Goal: Information Seeking & Learning: Learn about a topic

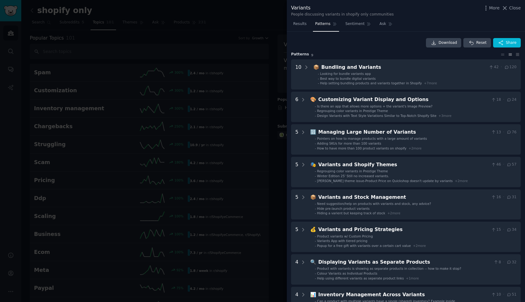
scroll to position [34, 0]
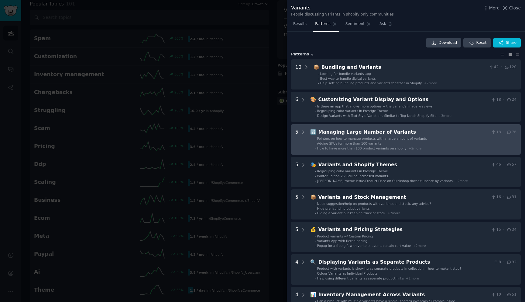
click at [416, 140] on span "Pointers on how to manage products with a large amount of variants" at bounding box center [372, 138] width 110 height 4
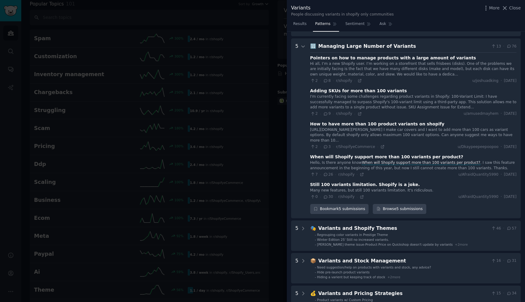
scroll to position [92, 0]
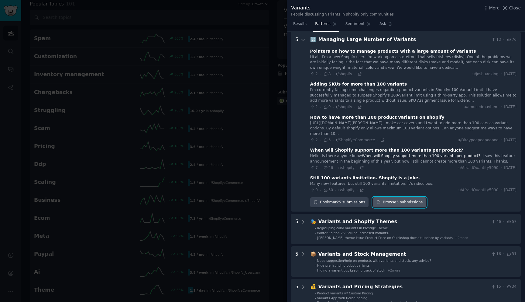
click at [392, 201] on link "Browse 5 submissions" at bounding box center [399, 202] width 53 height 10
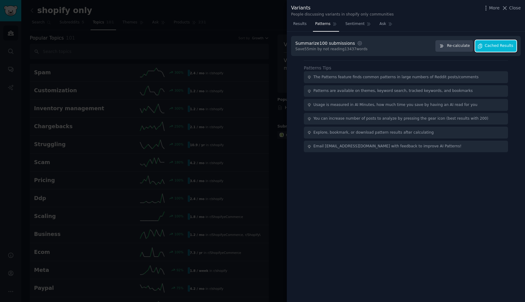
click at [501, 46] on span "Cached Results" at bounding box center [499, 45] width 29 height 5
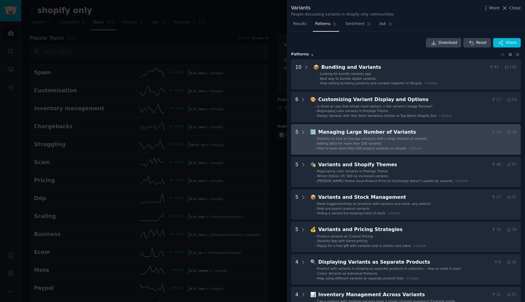
click at [420, 136] on div "🔢 Managing Large Number of Variants 14 · 76 - Pointers on how to manage product…" at bounding box center [413, 139] width 206 height 22
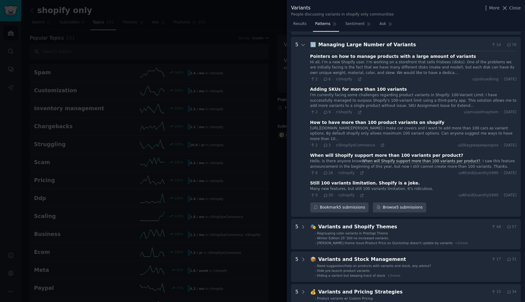
scroll to position [92, 0]
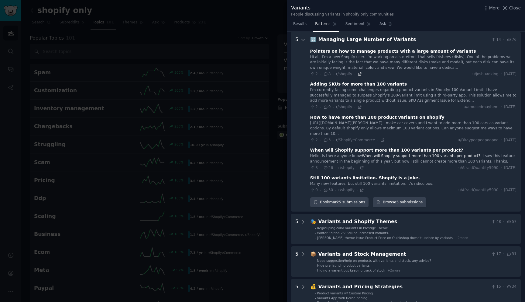
click at [360, 73] on icon at bounding box center [360, 74] width 4 height 4
click at [359, 106] on icon at bounding box center [359, 106] width 3 height 3
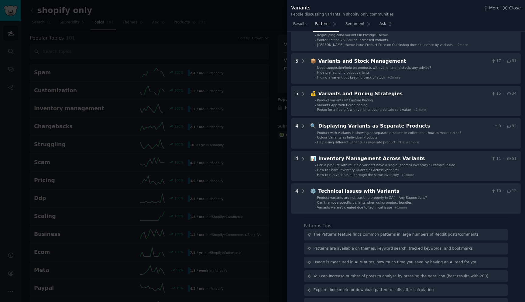
scroll to position [286, 0]
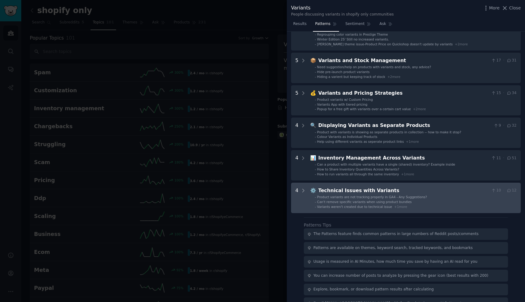
click at [439, 193] on div "Technical Issues with Variants" at bounding box center [404, 191] width 171 height 8
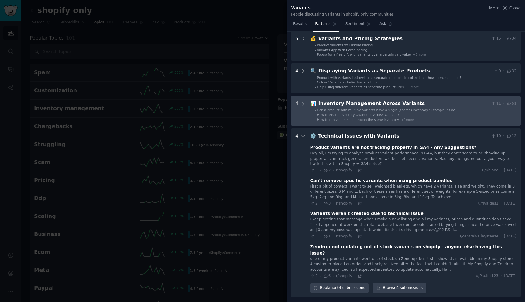
scroll to position [432, 0]
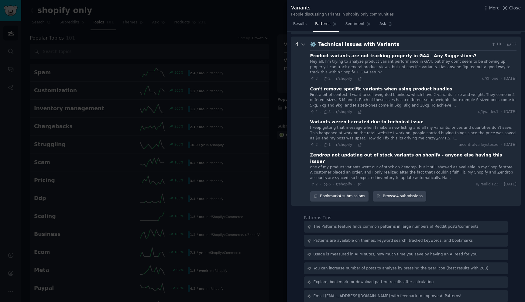
click at [244, 120] on div at bounding box center [262, 151] width 525 height 302
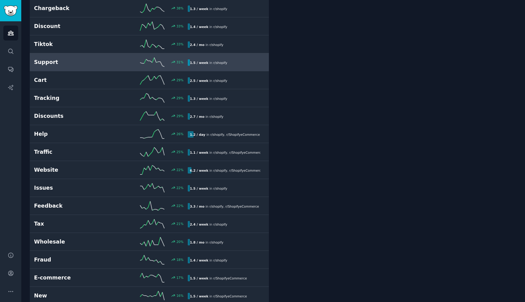
scroll to position [503, 0]
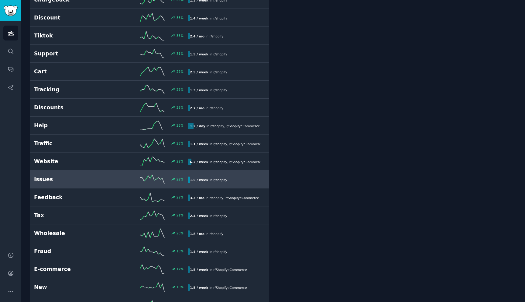
click at [116, 179] on div "22 %" at bounding box center [149, 178] width 77 height 9
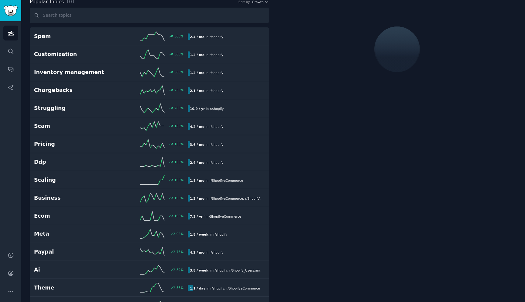
scroll to position [34, 0]
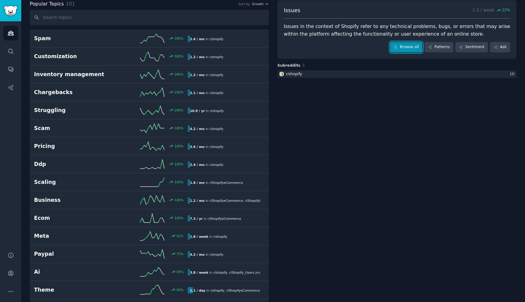
click at [412, 49] on link "Browse all" at bounding box center [406, 47] width 33 height 10
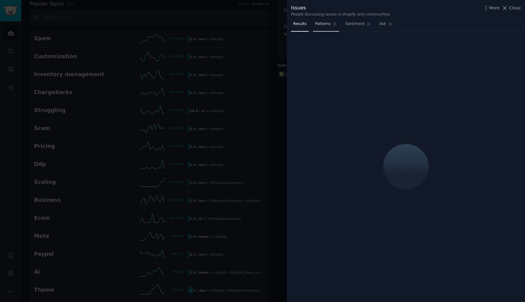
click at [323, 27] on link "Patterns" at bounding box center [326, 25] width 26 height 12
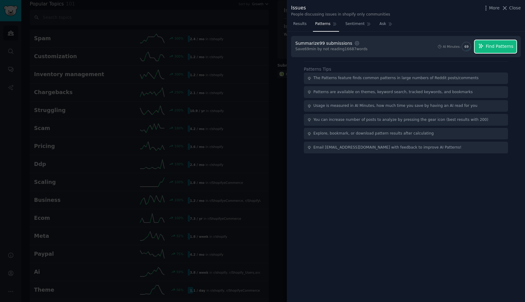
click at [501, 47] on span "Find Patterns" at bounding box center [500, 46] width 28 height 6
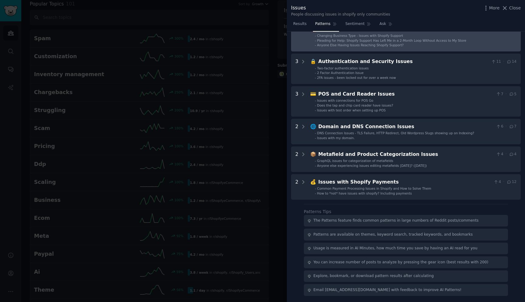
scroll to position [168, 0]
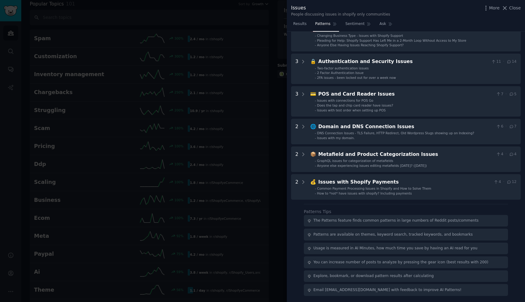
click at [243, 124] on div at bounding box center [262, 151] width 525 height 302
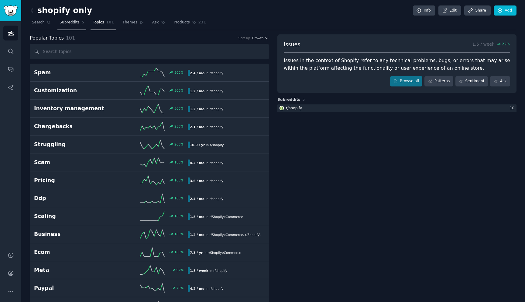
click at [74, 25] on link "Subreddits 5" at bounding box center [71, 24] width 29 height 12
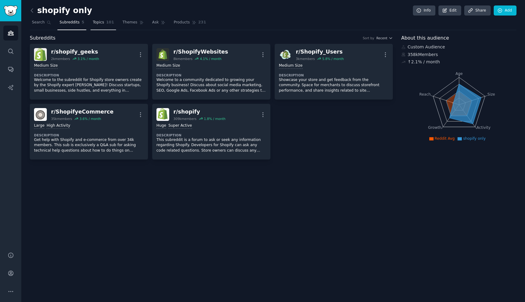
click at [101, 23] on span "Topics" at bounding box center [98, 22] width 11 height 5
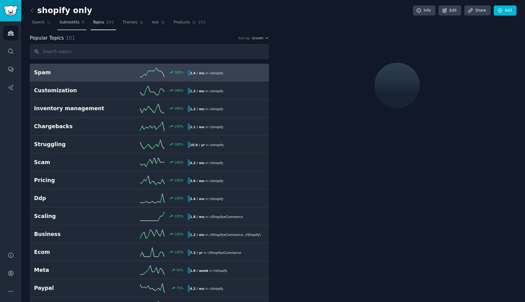
click at [69, 26] on link "Subreddits 5" at bounding box center [71, 24] width 29 height 12
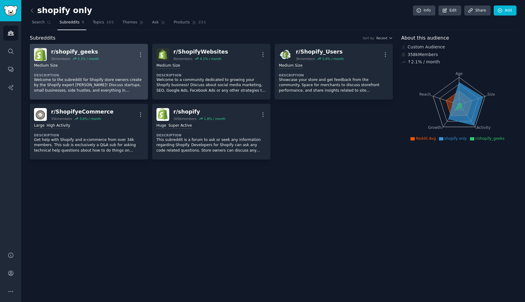
click at [92, 71] on div "Medium Size Description Welcome to the subreddit for Shopify store owners creat…" at bounding box center [89, 78] width 110 height 34
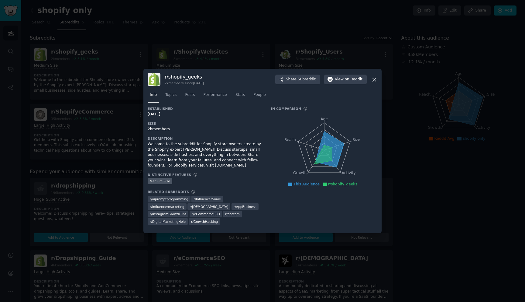
click at [129, 89] on div at bounding box center [262, 151] width 525 height 302
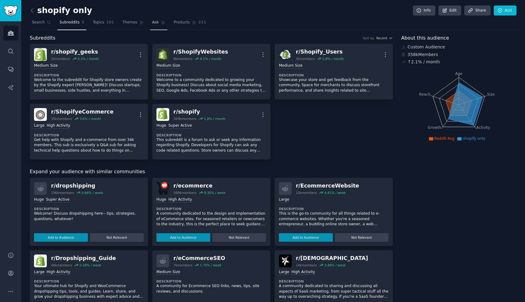
click at [156, 24] on link "Ask" at bounding box center [158, 24] width 17 height 12
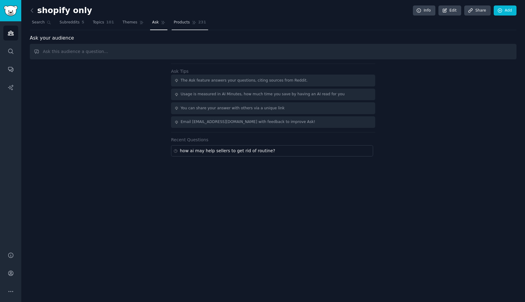
click at [185, 27] on link "Products 231" at bounding box center [190, 24] width 36 height 12
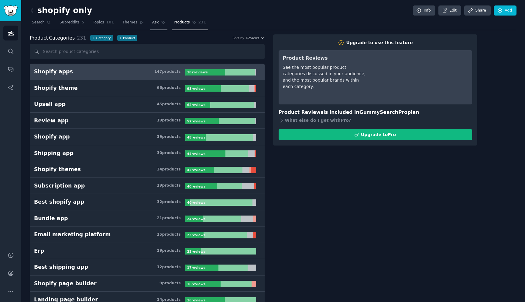
click at [153, 23] on span "Ask" at bounding box center [155, 22] width 7 height 5
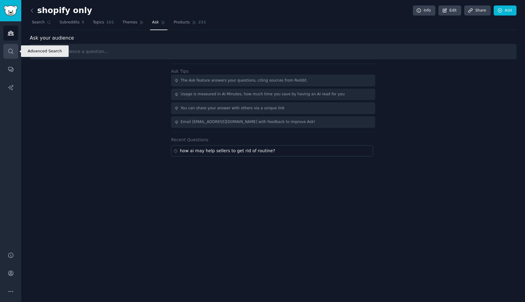
click at [11, 48] on icon "Sidebar" at bounding box center [11, 51] width 6 height 6
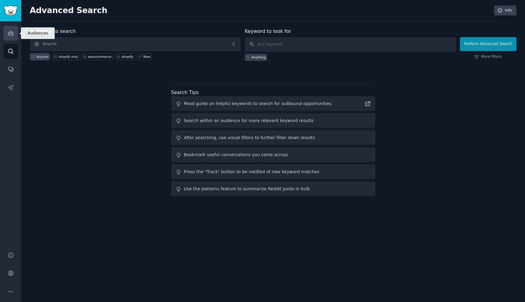
click at [7, 36] on link "Audiences" at bounding box center [10, 33] width 15 height 15
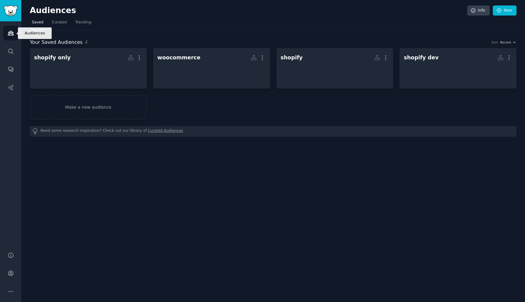
click at [10, 35] on icon "Sidebar" at bounding box center [10, 33] width 5 height 4
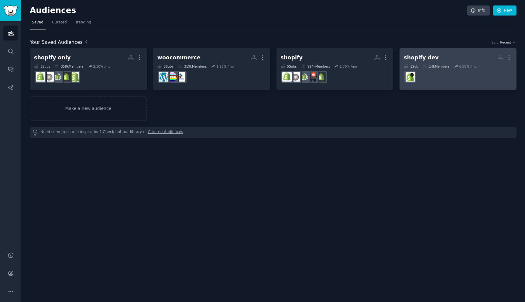
click at [450, 81] on dd at bounding box center [458, 76] width 109 height 17
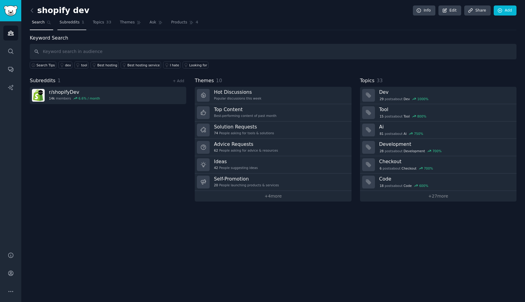
click at [73, 26] on link "Subreddits 1" at bounding box center [71, 24] width 29 height 12
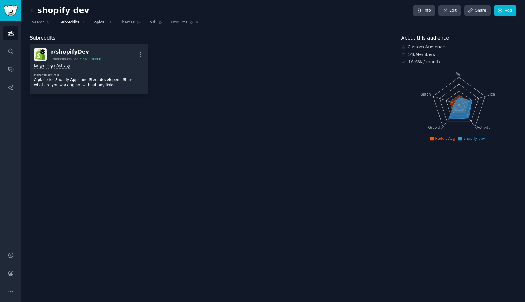
click at [98, 24] on span "Topics" at bounding box center [98, 22] width 11 height 5
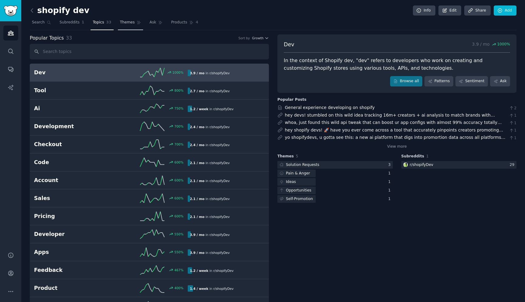
click at [126, 24] on span "Themes" at bounding box center [127, 22] width 15 height 5
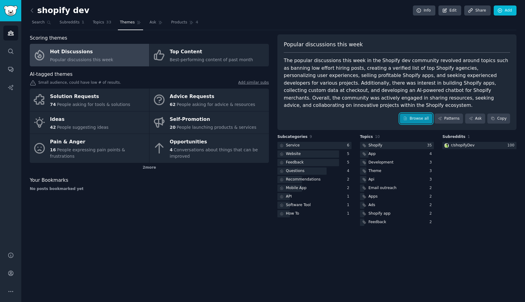
click at [409, 120] on link "Browse all" at bounding box center [416, 118] width 33 height 10
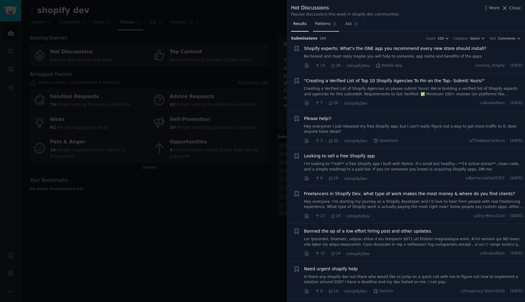
click at [323, 25] on span "Patterns" at bounding box center [322, 23] width 15 height 5
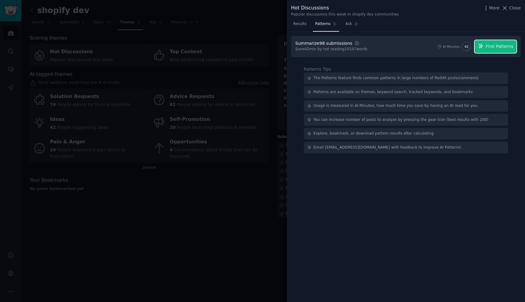
click at [494, 46] on span "Find Patterns" at bounding box center [500, 46] width 28 height 6
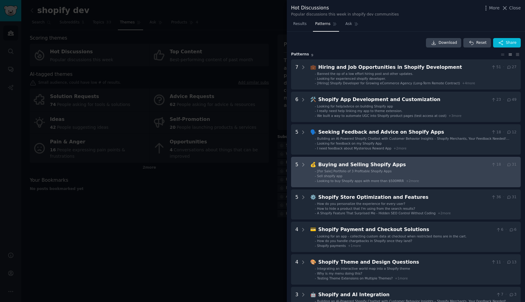
click at [431, 176] on li "- Sell shopify app" at bounding box center [416, 176] width 202 height 4
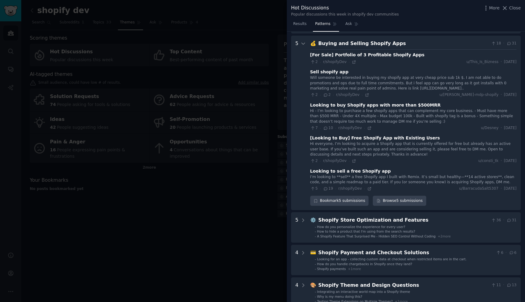
scroll to position [125, 0]
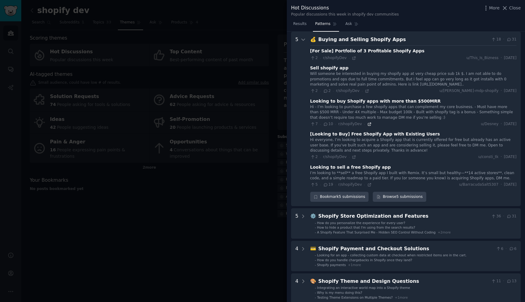
click at [368, 124] on icon at bounding box center [369, 124] width 3 height 3
click at [368, 185] on icon at bounding box center [370, 184] width 4 height 4
click at [368, 92] on icon at bounding box center [367, 91] width 4 height 4
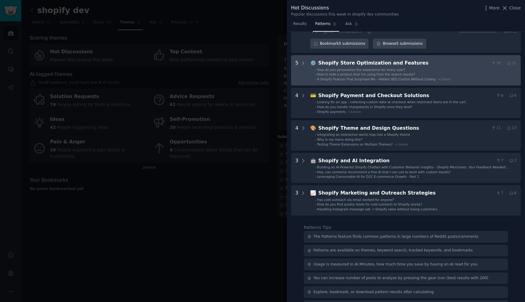
scroll to position [281, 0]
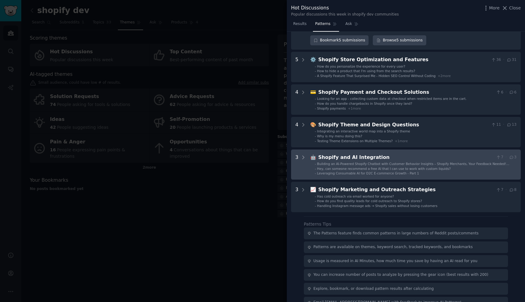
click at [436, 158] on div "Shopify and AI Integration" at bounding box center [406, 158] width 175 height 8
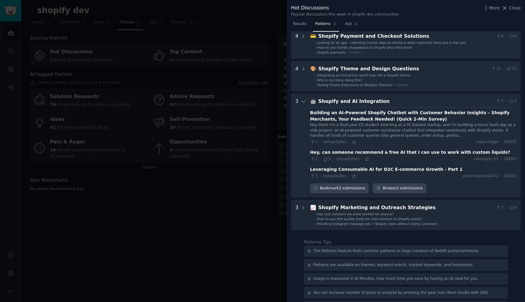
scroll to position [368, 0]
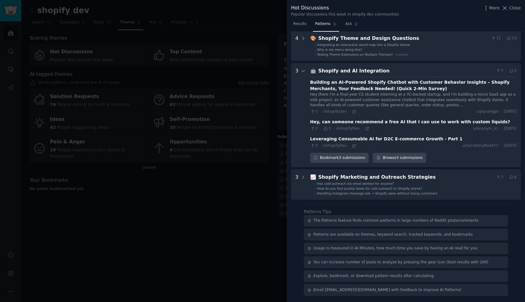
click at [260, 202] on div at bounding box center [262, 151] width 525 height 302
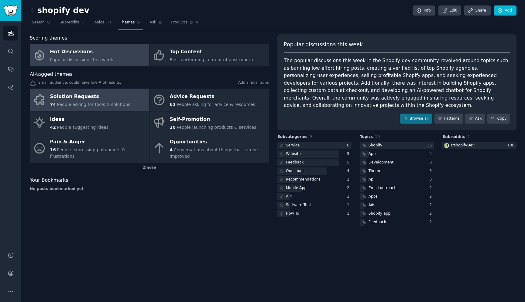
click at [117, 104] on span "People asking for tools & solutions" at bounding box center [93, 104] width 73 height 5
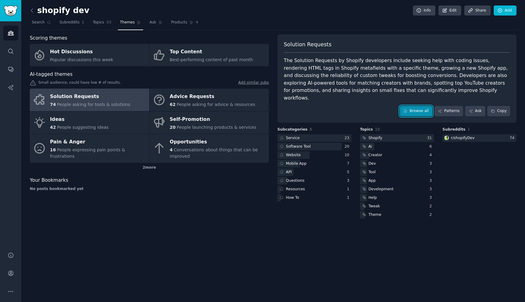
click at [417, 106] on link "Browse all" at bounding box center [416, 111] width 33 height 10
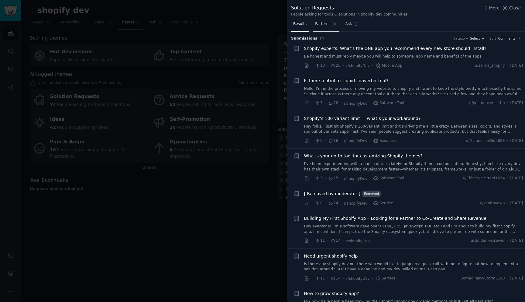
click at [325, 26] on span "Patterns" at bounding box center [322, 23] width 15 height 5
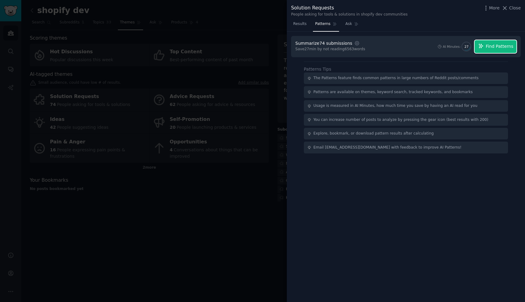
click at [490, 44] on span "Find Patterns" at bounding box center [500, 46] width 28 height 6
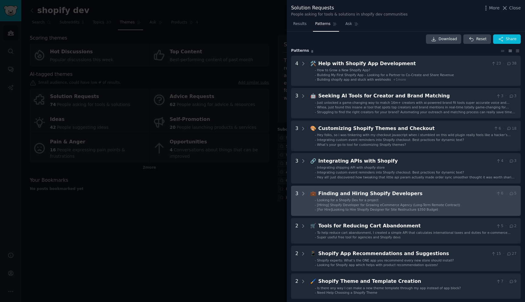
scroll to position [3, 0]
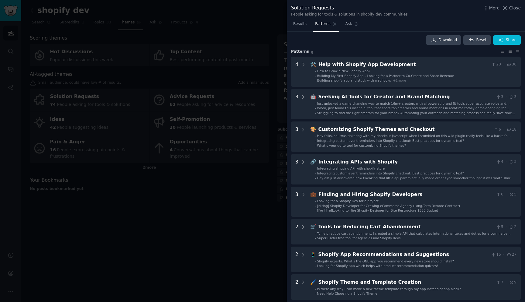
click at [245, 199] on div at bounding box center [262, 151] width 525 height 302
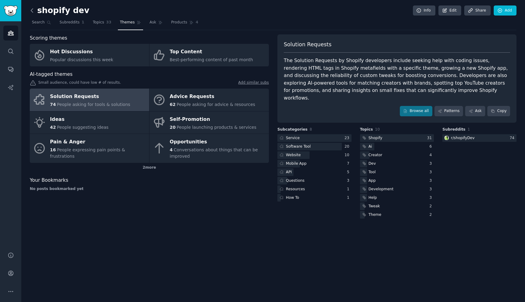
click at [34, 11] on icon at bounding box center [32, 10] width 6 height 6
